Goal: Task Accomplishment & Management: Manage account settings

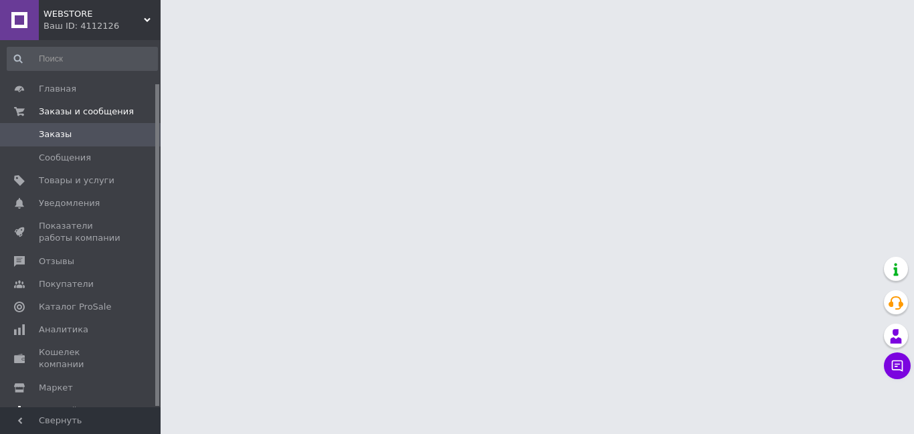
click at [64, 405] on span "Настройки" at bounding box center [63, 411] width 49 height 12
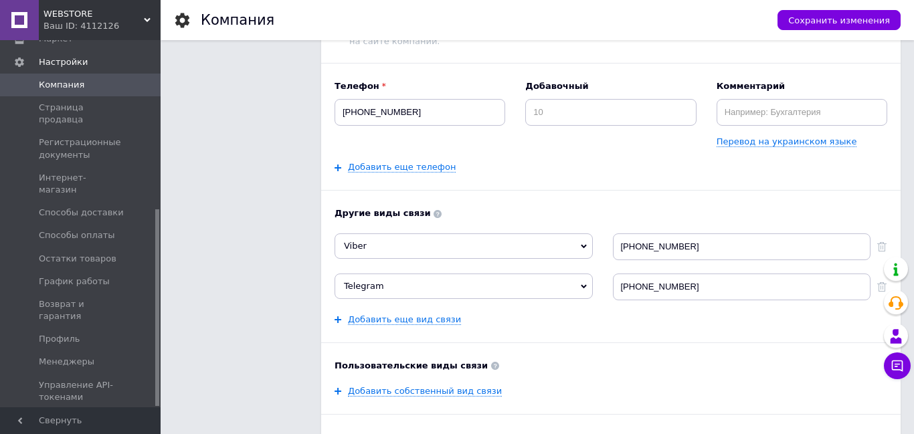
scroll to position [193, 0]
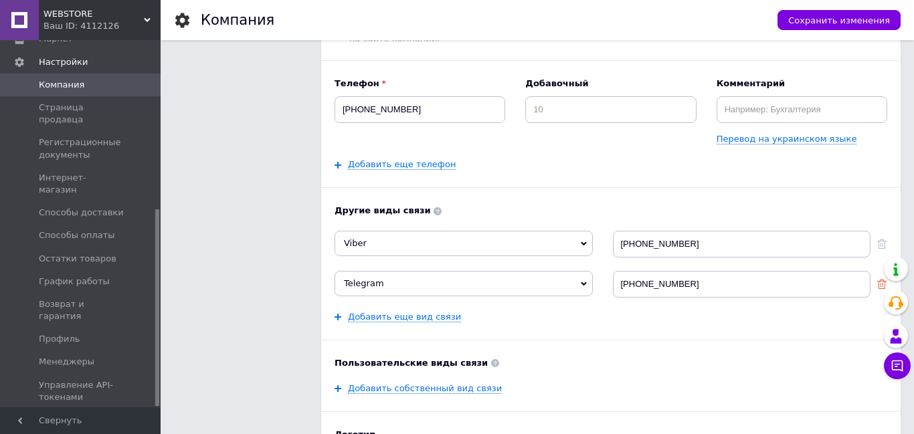
click at [882, 284] on icon at bounding box center [882, 284] width 9 height 9
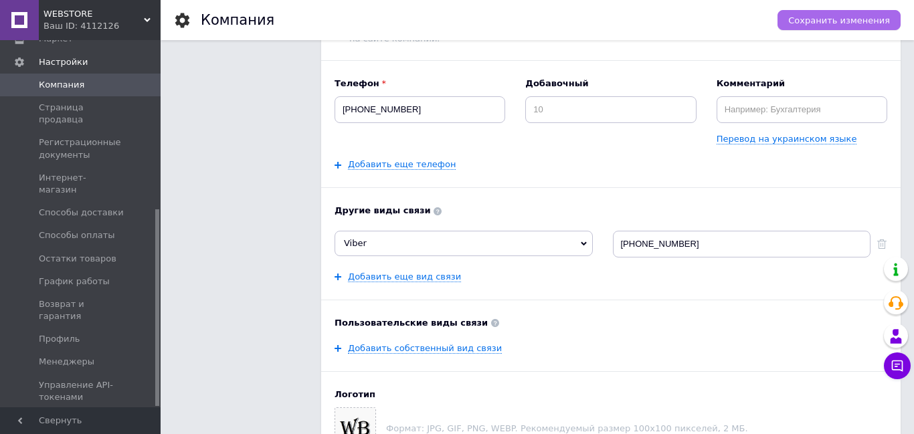
click at [861, 14] on button "Сохранить изменения" at bounding box center [839, 20] width 123 height 20
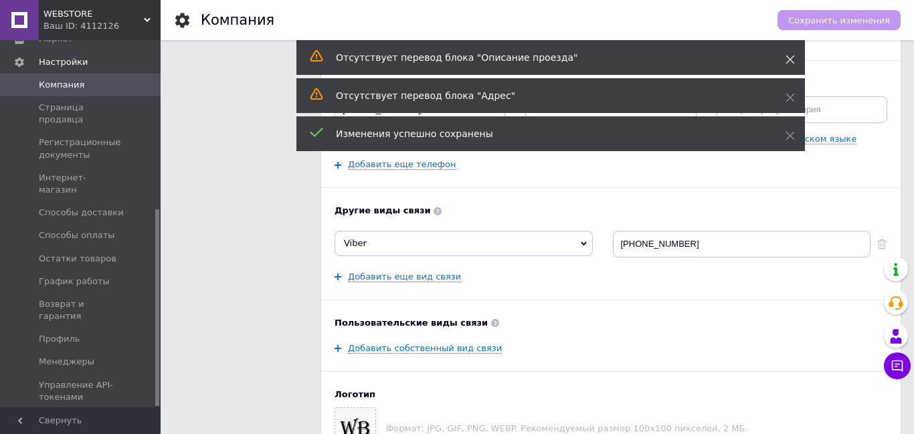
click at [793, 58] on icon at bounding box center [790, 59] width 9 height 9
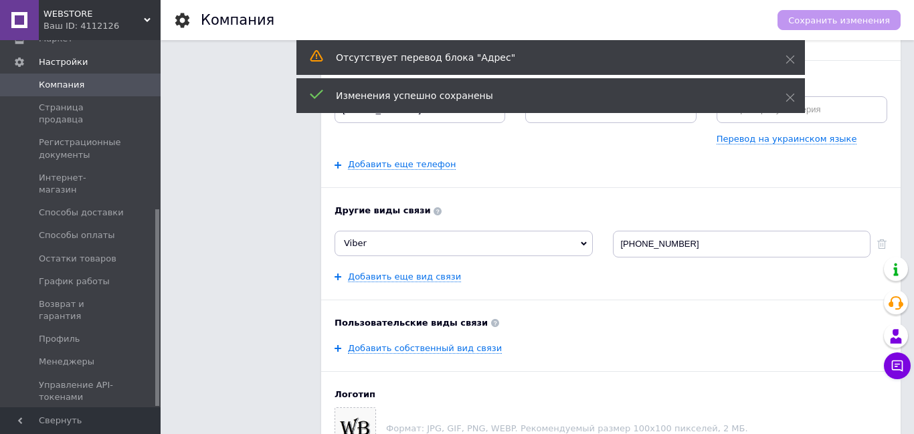
click at [793, 57] on use at bounding box center [791, 60] width 9 height 9
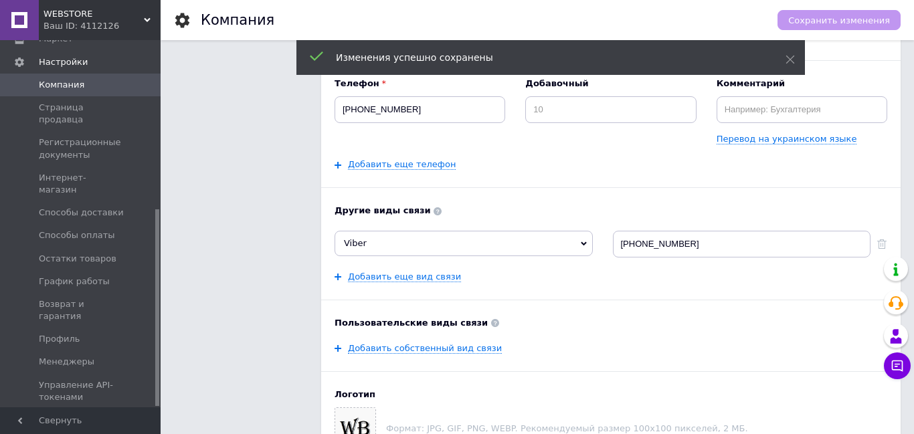
click at [793, 57] on use at bounding box center [791, 60] width 9 height 9
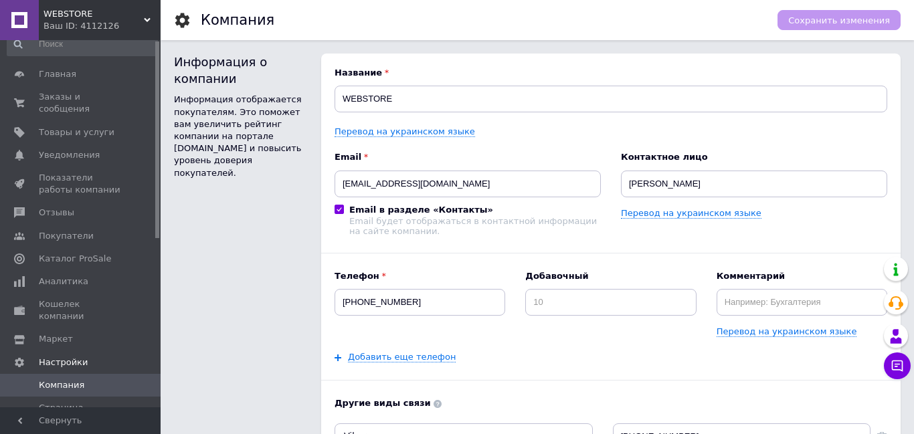
scroll to position [0, 0]
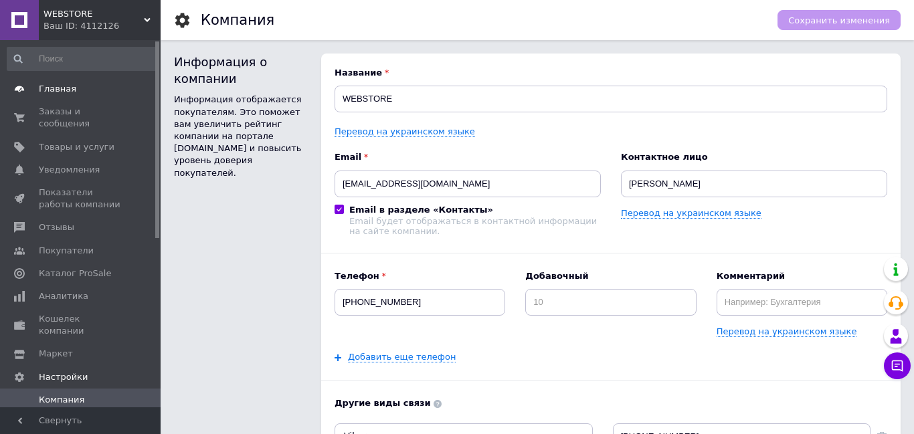
click at [64, 85] on span "Главная" at bounding box center [57, 89] width 37 height 12
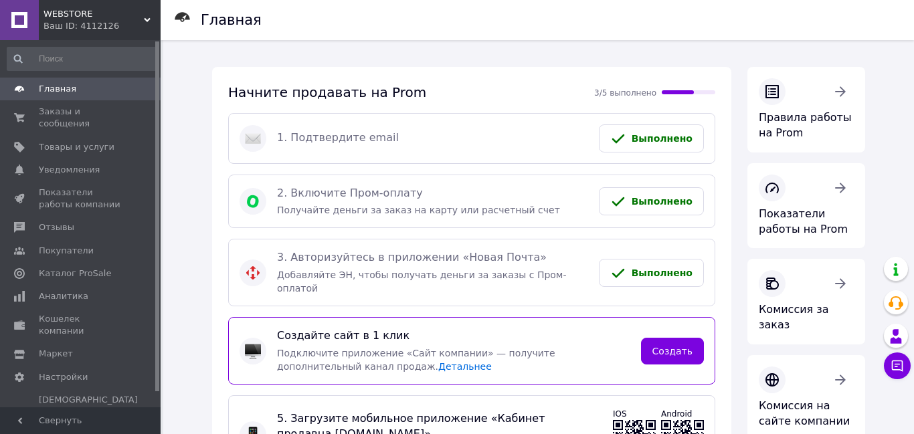
click at [84, 23] on div "Ваш ID: 4112126" at bounding box center [102, 26] width 117 height 12
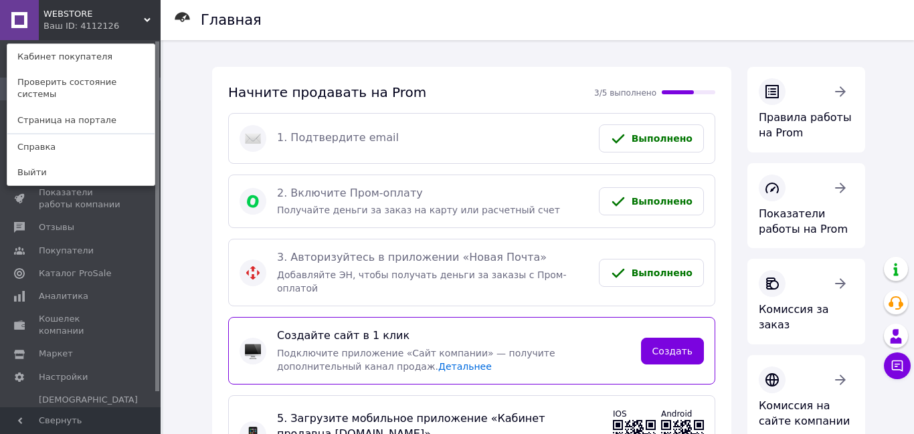
click at [121, 25] on div "WEBSTORE Ваш ID: 4112126 Кабинет покупателя Проверить состояние системы Страниц…" at bounding box center [80, 20] width 161 height 40
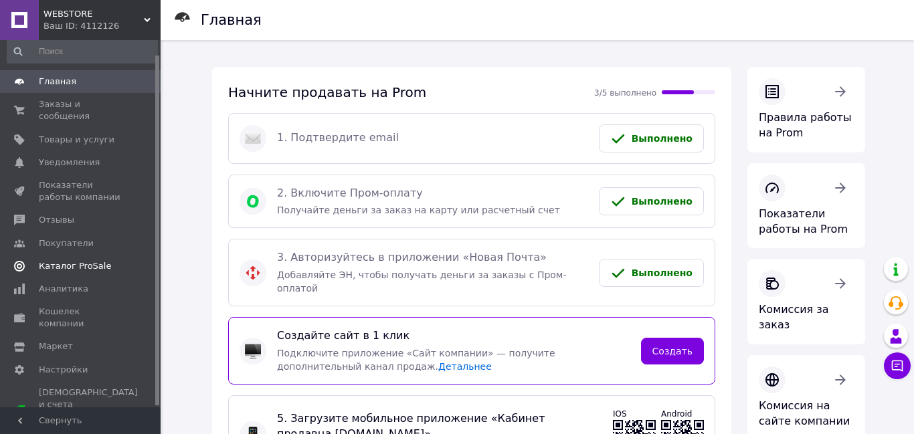
scroll to position [16, 0]
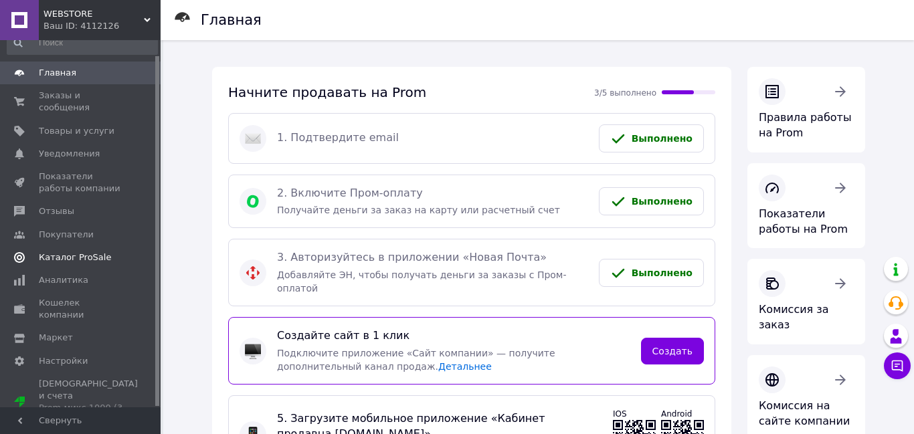
click at [59, 277] on span "Аналитика" at bounding box center [64, 280] width 50 height 12
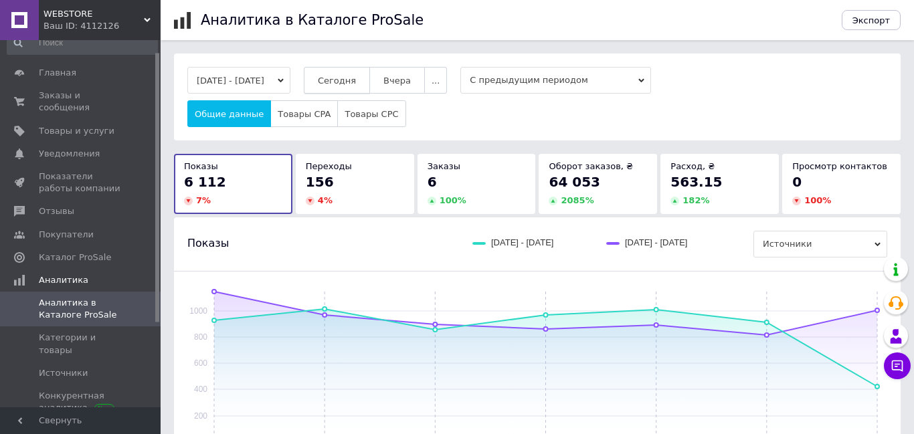
click at [344, 83] on span "Сегодня" at bounding box center [337, 81] width 38 height 10
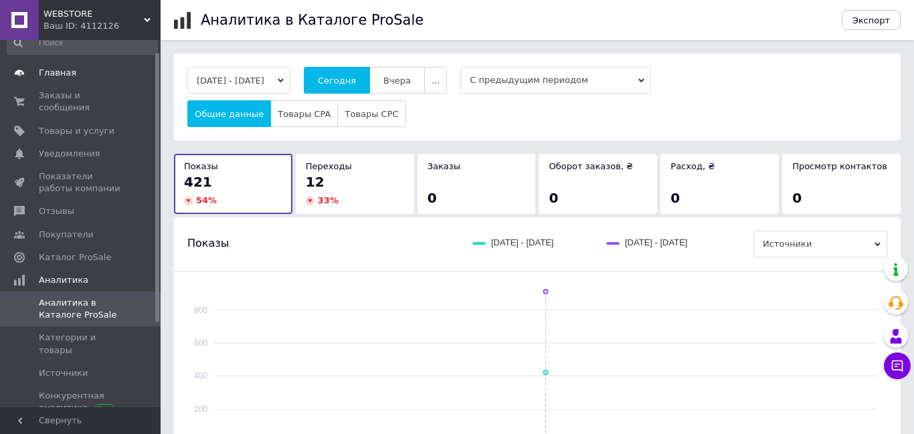
click at [65, 75] on span "Главная" at bounding box center [57, 73] width 37 height 12
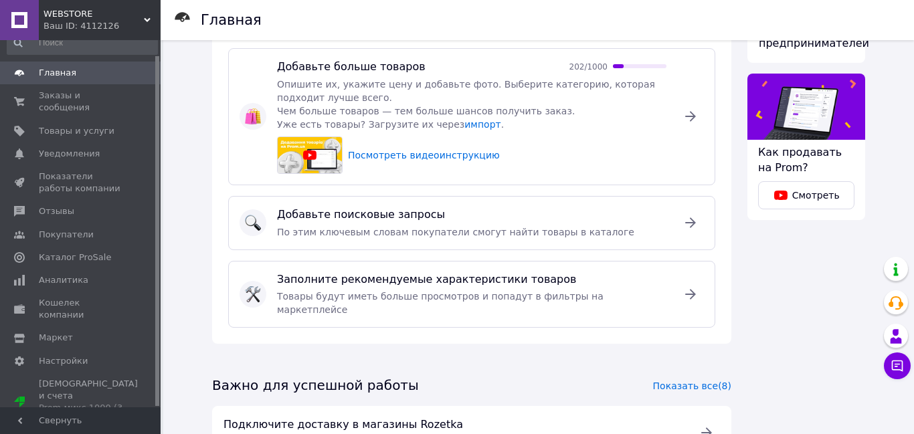
scroll to position [651, 0]
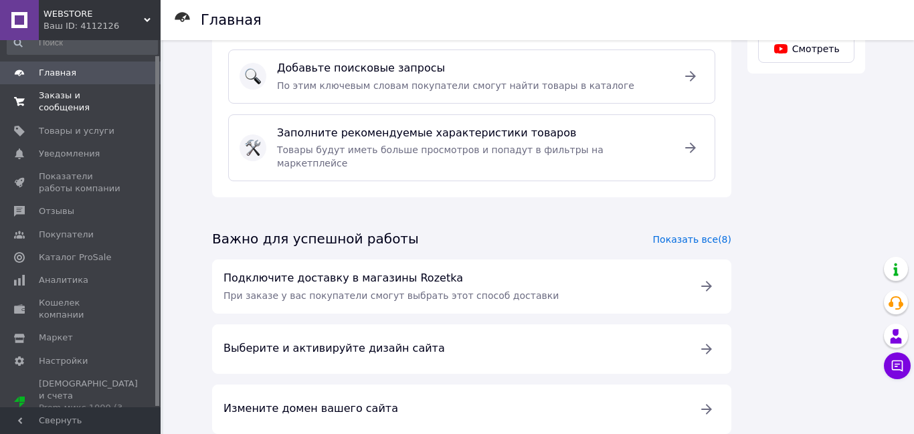
click at [74, 102] on span "Заказы и сообщения" at bounding box center [81, 102] width 85 height 24
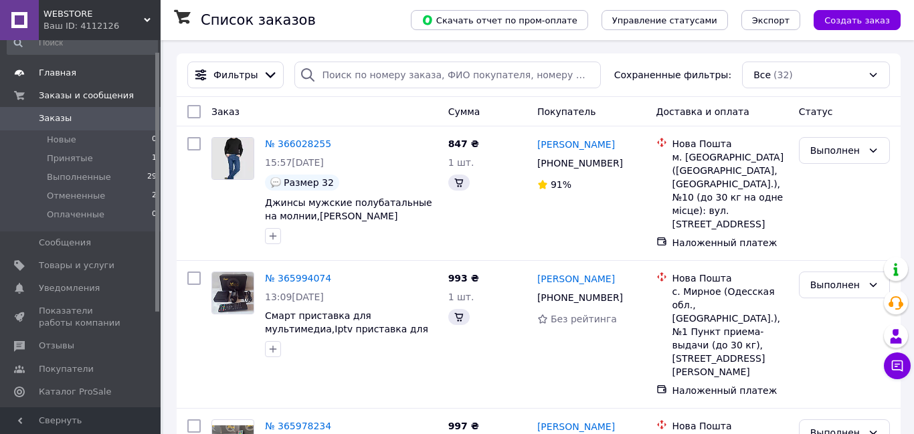
click at [62, 76] on span "Главная" at bounding box center [57, 73] width 37 height 12
